Goal: Navigation & Orientation: Understand site structure

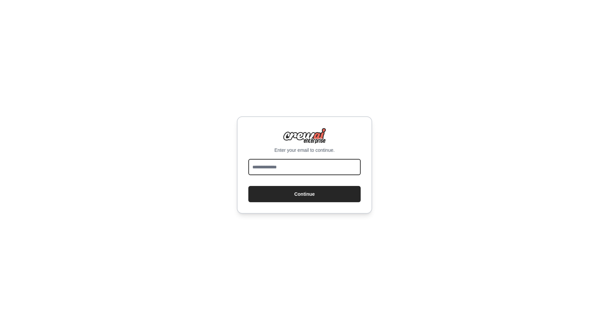
click at [321, 168] on input "email" at bounding box center [304, 167] width 112 height 16
type input "**********"
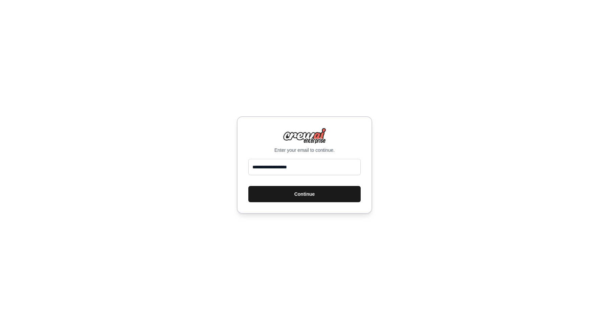
click at [318, 192] on button "Continue" at bounding box center [304, 194] width 112 height 16
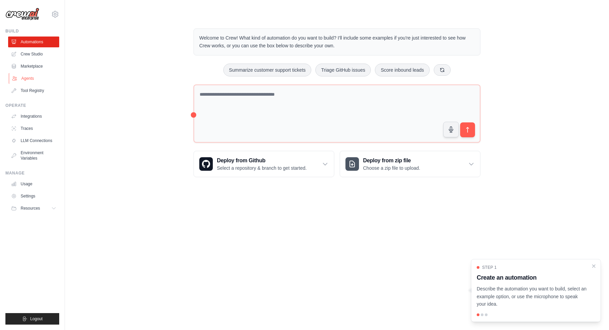
click at [38, 77] on link "Agents" at bounding box center [34, 78] width 51 height 11
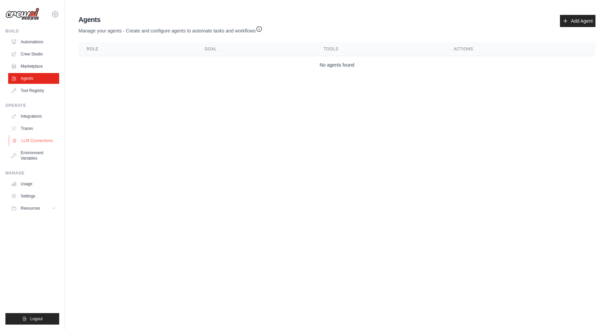
click at [37, 138] on link "LLM Connections" at bounding box center [34, 140] width 51 height 11
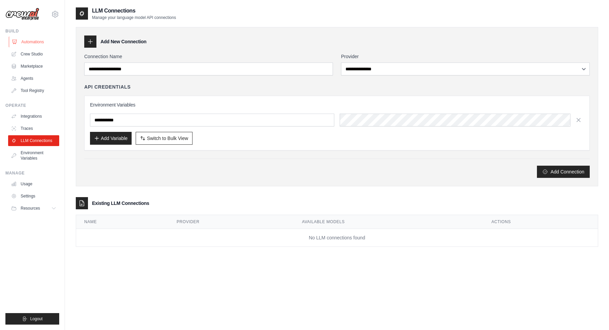
click at [43, 41] on link "Automations" at bounding box center [34, 42] width 51 height 11
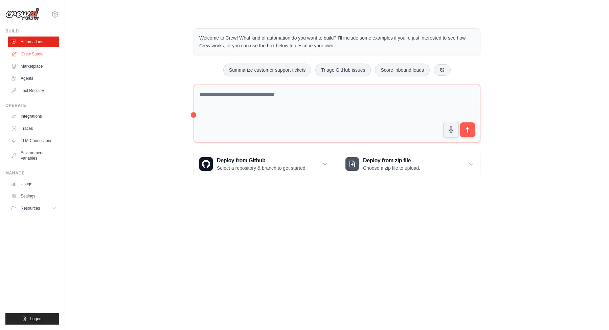
click at [35, 50] on link "Crew Studio" at bounding box center [34, 54] width 51 height 11
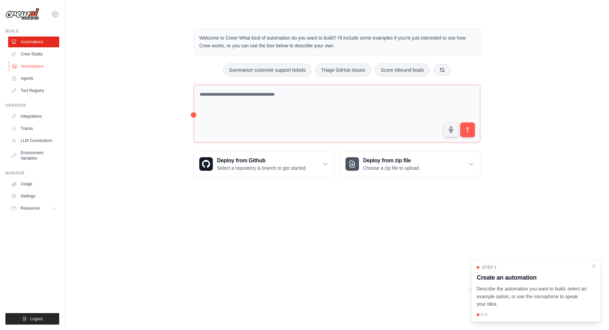
click at [29, 65] on link "Marketplace" at bounding box center [34, 66] width 51 height 11
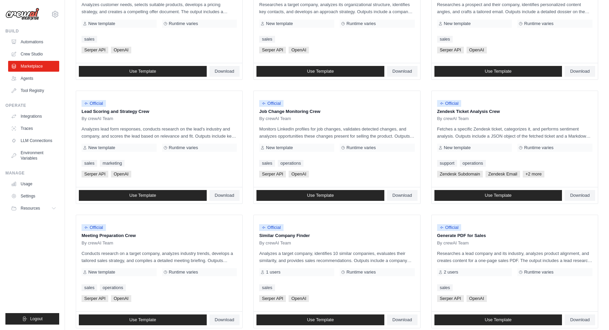
scroll to position [297, 0]
